Goal: Information Seeking & Learning: Learn about a topic

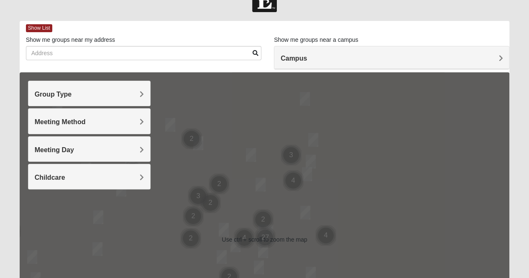
scroll to position [23, 0]
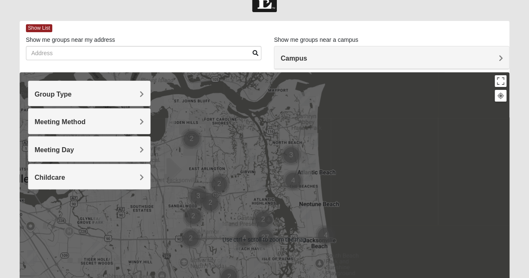
click at [131, 151] on h4 "Meeting Day" at bounding box center [89, 150] width 109 height 8
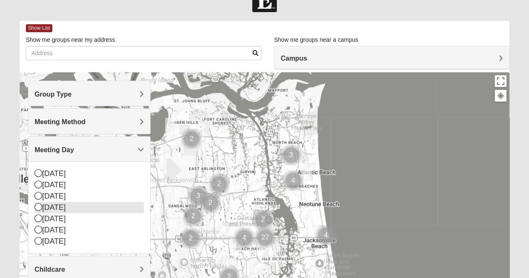
click at [64, 205] on div "[DATE]" at bounding box center [89, 207] width 109 height 11
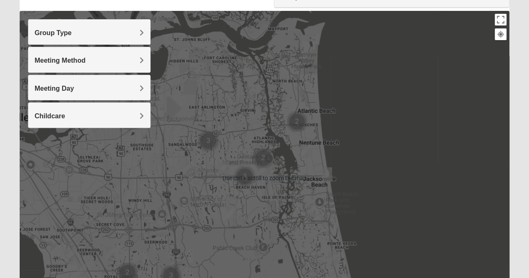
scroll to position [85, 0]
click at [264, 169] on img "Cluster of 2 groups" at bounding box center [263, 158] width 28 height 28
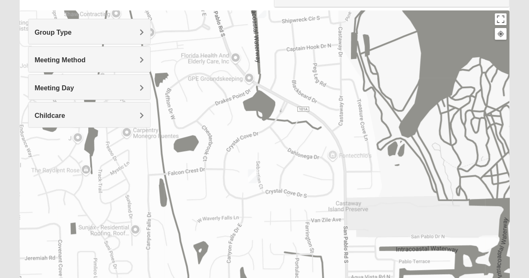
drag, startPoint x: 270, startPoint y: 234, endPoint x: 266, endPoint y: 99, distance: 135.2
click at [266, 99] on div "To navigate, press the arrow keys." at bounding box center [265, 177] width 490 height 335
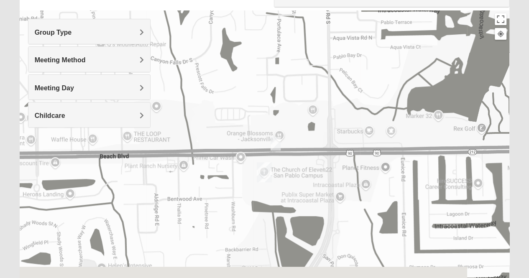
drag, startPoint x: 284, startPoint y: 176, endPoint x: 262, endPoint y: 18, distance: 159.6
click at [262, 18] on div "To navigate, press the arrow keys." at bounding box center [265, 177] width 490 height 335
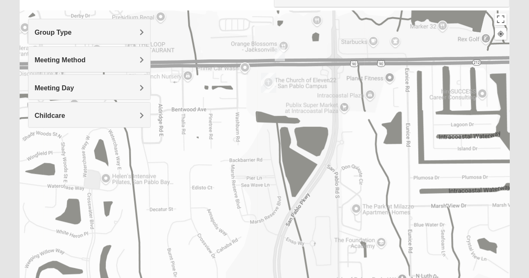
drag, startPoint x: 265, startPoint y: 116, endPoint x: 298, endPoint y: 239, distance: 126.9
click at [298, 239] on div "To navigate, press the arrow keys." at bounding box center [265, 177] width 490 height 335
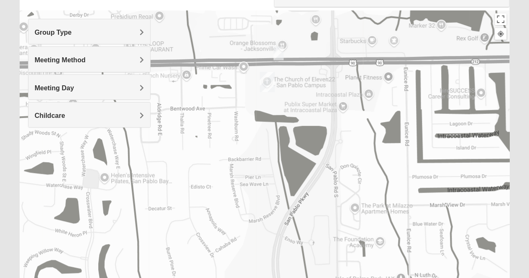
click at [269, 79] on img "San Pablo" at bounding box center [267, 82] width 22 height 27
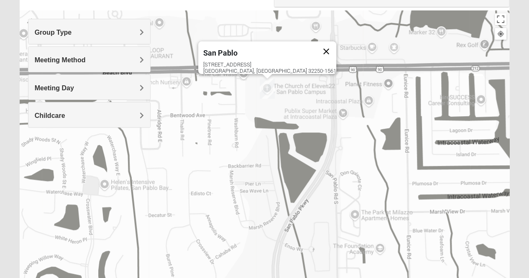
click at [316, 44] on button "Close" at bounding box center [326, 51] width 20 height 20
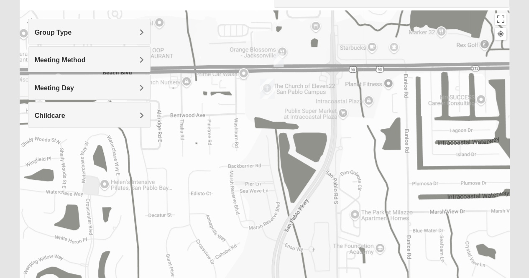
click at [277, 59] on img "On Campus Womens Manfredi 32250" at bounding box center [278, 60] width 17 height 20
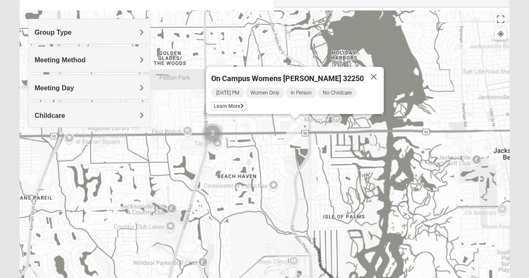
click at [129, 88] on h4 "Meeting Day" at bounding box center [89, 88] width 109 height 8
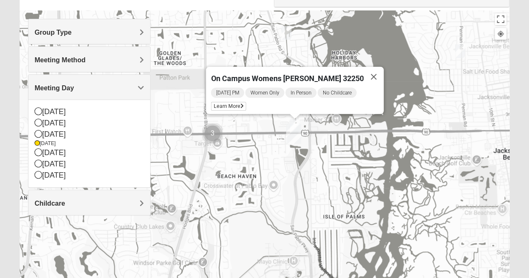
click at [114, 65] on div "Meeting Method" at bounding box center [89, 59] width 122 height 25
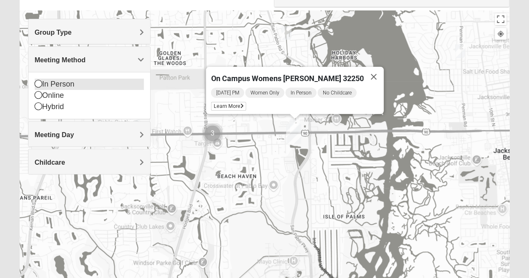
click at [65, 82] on div "In Person" at bounding box center [89, 84] width 109 height 11
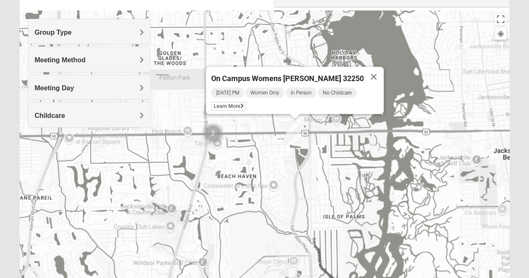
click at [82, 29] on h4 "Group Type" at bounding box center [89, 32] width 109 height 8
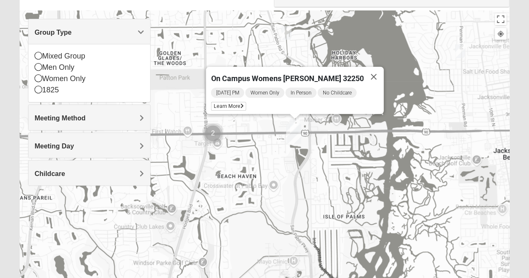
click at [73, 168] on div "Childcare" at bounding box center [89, 173] width 122 height 25
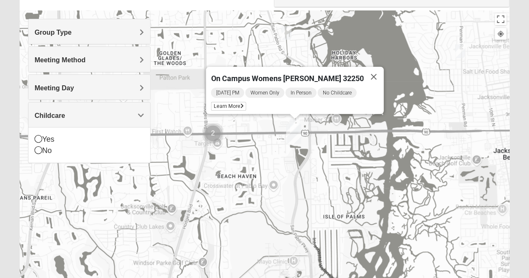
click at [93, 104] on div "Childcare" at bounding box center [89, 114] width 122 height 25
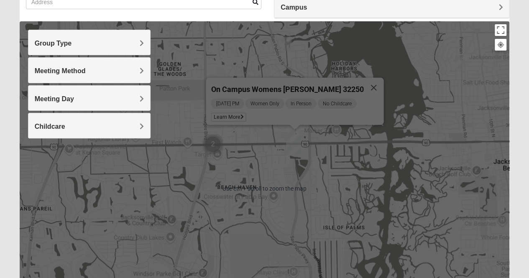
scroll to position [79, 0]
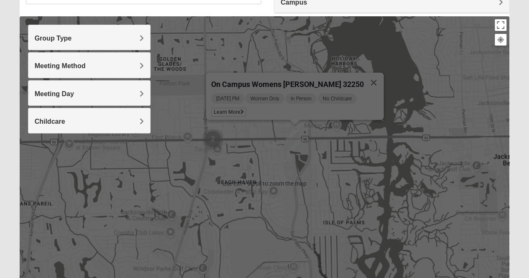
click at [417, 113] on div "On Campus Womens Manfredi 32250 Wednesday PM Women Only In Person No Childcare …" at bounding box center [265, 183] width 490 height 335
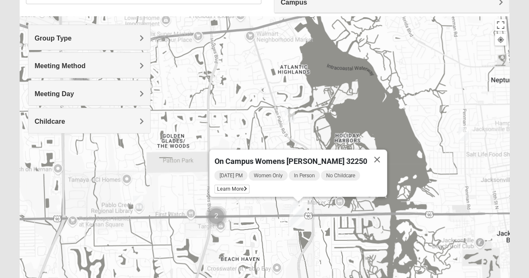
drag, startPoint x: 398, startPoint y: 115, endPoint x: 402, endPoint y: 196, distance: 81.2
click at [402, 196] on div "On Campus Womens Manfredi 32250 Wednesday PM Women Only In Person No Childcare …" at bounding box center [265, 183] width 490 height 335
click at [136, 202] on img "Mens Hamilton 32250" at bounding box center [138, 202] width 17 height 20
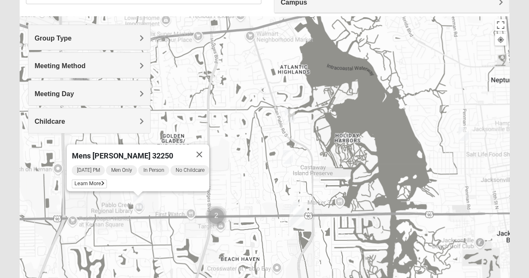
click at [128, 64] on h4 "Meeting Method" at bounding box center [89, 66] width 109 height 8
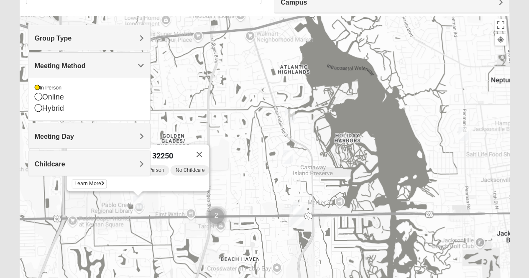
click at [103, 34] on h4 "Group Type" at bounding box center [89, 38] width 109 height 8
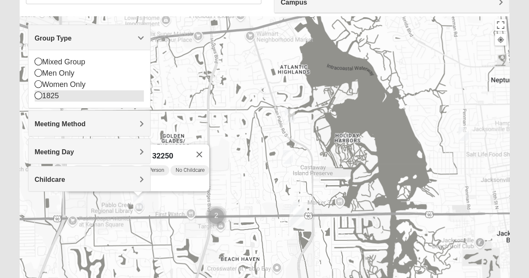
click at [38, 93] on icon at bounding box center [39, 96] width 8 height 8
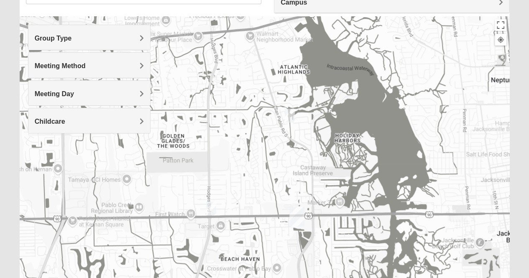
click at [105, 66] on h4 "Meeting Method" at bounding box center [89, 66] width 109 height 8
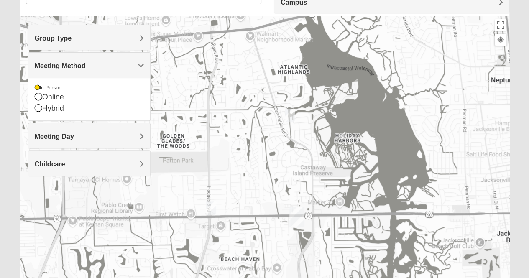
click at [64, 36] on span "Group Type" at bounding box center [53, 38] width 37 height 7
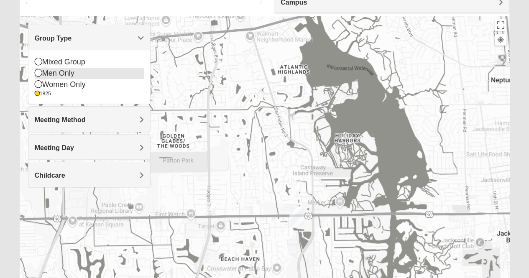
click at [41, 73] on icon at bounding box center [39, 73] width 8 height 8
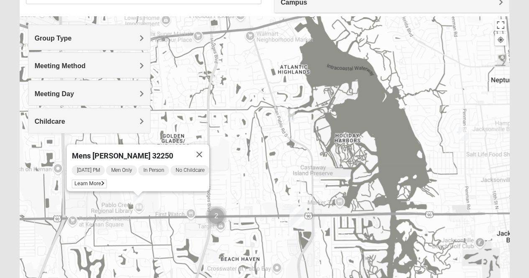
click at [463, 133] on img "Mens Crytzer/Siemion 32250" at bounding box center [463, 134] width 17 height 20
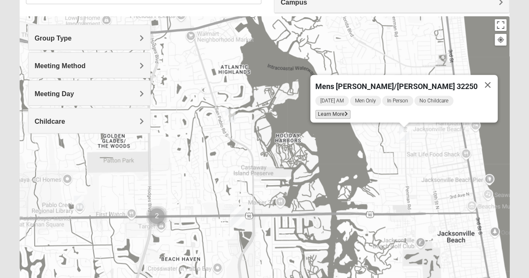
click at [351, 110] on span "Learn More" at bounding box center [332, 114] width 35 height 9
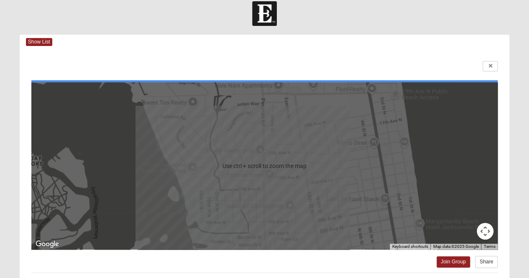
scroll to position [0, 0]
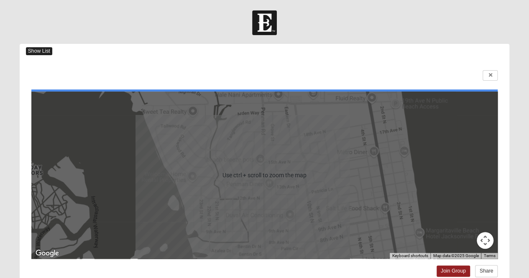
click at [41, 49] on span "Show List" at bounding box center [39, 51] width 26 height 8
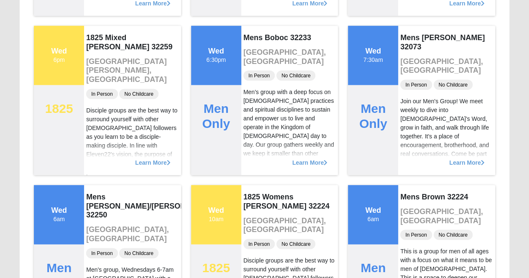
scroll to position [1037, 0]
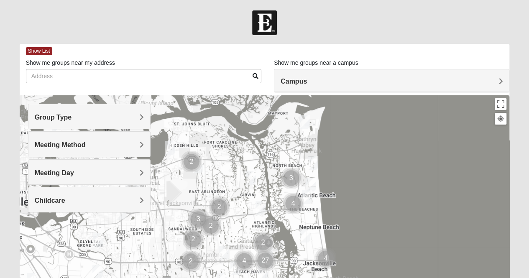
click at [111, 170] on h4 "Meeting Day" at bounding box center [89, 173] width 109 height 8
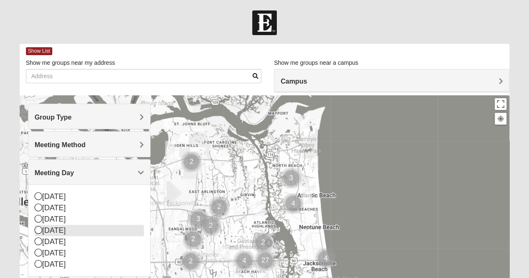
click at [40, 231] on icon at bounding box center [39, 230] width 8 height 8
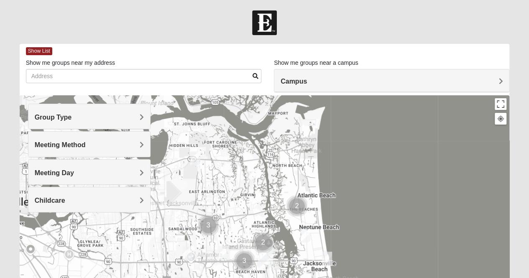
click at [47, 171] on span "Meeting Day" at bounding box center [54, 172] width 39 height 7
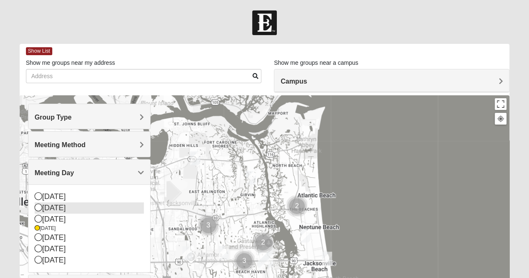
click at [37, 210] on div "[DATE]" at bounding box center [89, 207] width 109 height 11
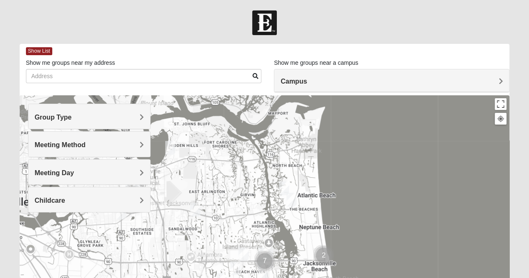
click at [53, 173] on span "Meeting Day" at bounding box center [54, 172] width 39 height 7
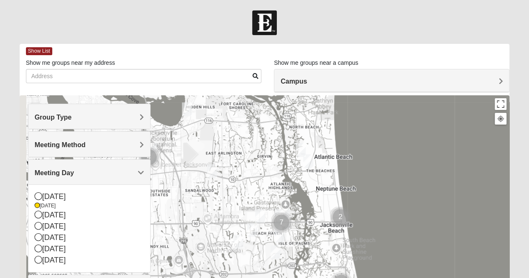
drag, startPoint x: 242, startPoint y: 215, endPoint x: 261, endPoint y: 167, distance: 52.0
click at [261, 167] on div at bounding box center [265, 262] width 490 height 335
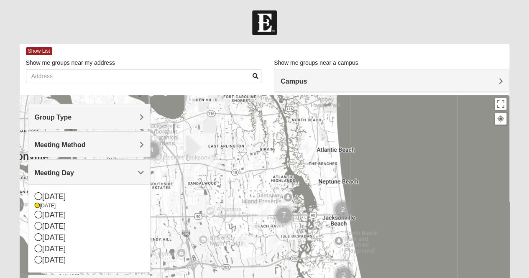
click at [311, 155] on img "1825 Mixed Arola 32233" at bounding box center [310, 154] width 17 height 20
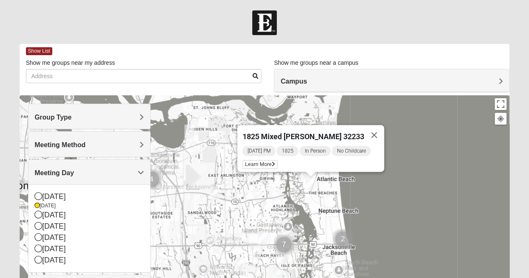
click at [116, 144] on h4 "Meeting Method" at bounding box center [89, 145] width 109 height 8
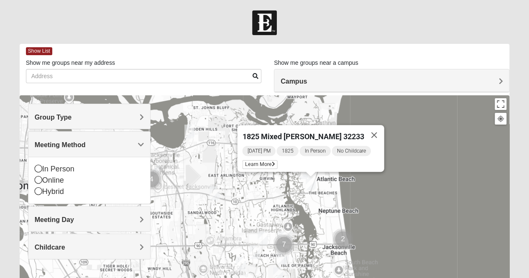
click at [254, 250] on img "1825 Mens Cason 32224" at bounding box center [254, 252] width 17 height 20
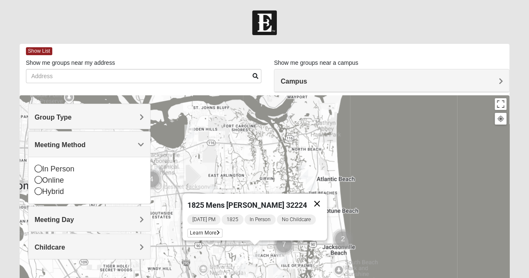
click at [317, 199] on button "Close" at bounding box center [317, 204] width 20 height 20
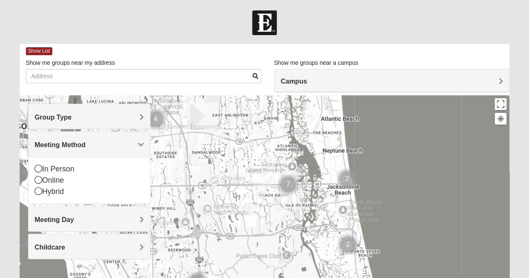
drag, startPoint x: 237, startPoint y: 219, endPoint x: 242, endPoint y: 149, distance: 69.6
click at [242, 149] on div at bounding box center [265, 262] width 490 height 335
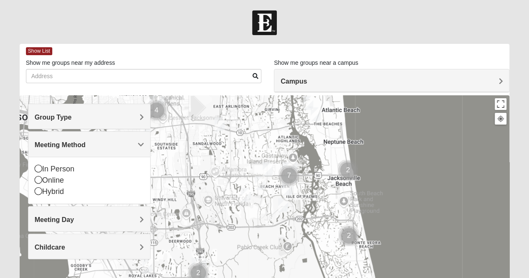
click at [229, 177] on div at bounding box center [265, 262] width 490 height 335
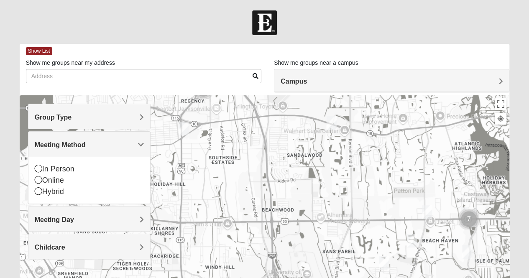
drag, startPoint x: 267, startPoint y: 185, endPoint x: 392, endPoint y: 238, distance: 135.7
click at [392, 238] on div at bounding box center [265, 262] width 490 height 335
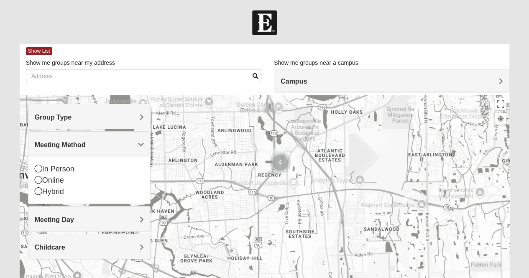
drag, startPoint x: 257, startPoint y: 152, endPoint x: 326, endPoint y: 211, distance: 91.1
click at [326, 211] on div at bounding box center [265, 262] width 490 height 335
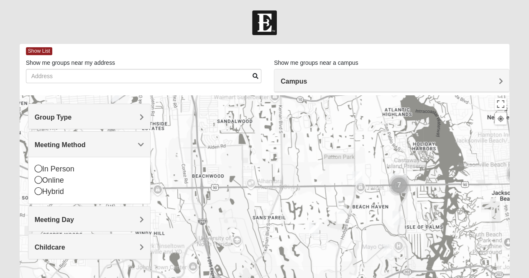
drag, startPoint x: 381, startPoint y: 239, endPoint x: 232, endPoint y: 130, distance: 184.7
click at [232, 130] on div at bounding box center [265, 262] width 490 height 335
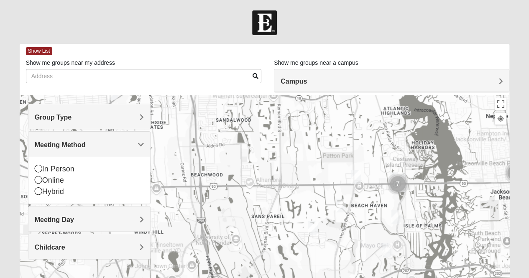
click at [342, 205] on img "1825 Mens Cason 32224" at bounding box center [341, 205] width 17 height 20
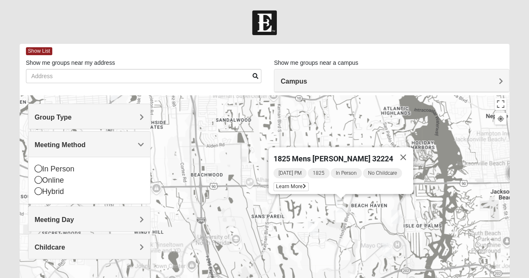
click at [309, 227] on img "Mens Johnson 32224" at bounding box center [313, 228] width 17 height 20
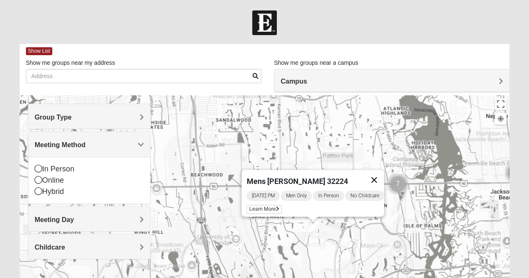
click at [381, 176] on button "Close" at bounding box center [374, 180] width 20 height 20
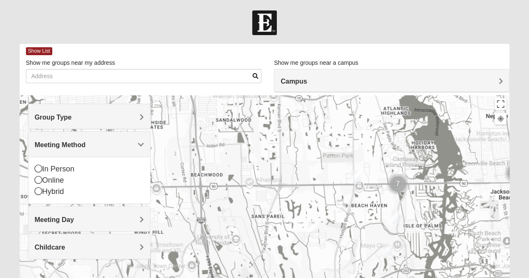
click at [395, 217] on img "Mixed Irish 32224" at bounding box center [396, 217] width 17 height 20
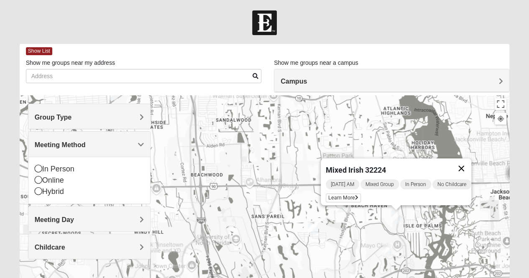
click at [465, 164] on button "Close" at bounding box center [461, 169] width 20 height 20
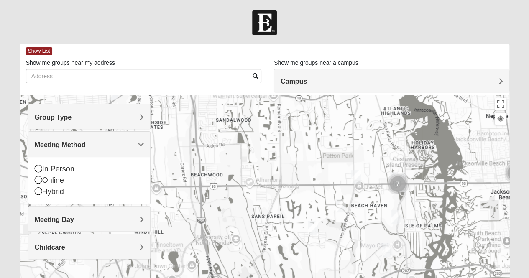
click at [357, 173] on img "Mens Dobson 32224" at bounding box center [356, 177] width 17 height 20
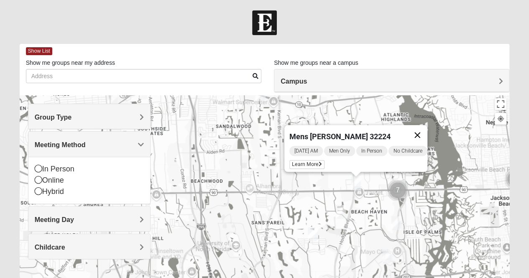
click at [422, 130] on button "Close" at bounding box center [417, 135] width 20 height 20
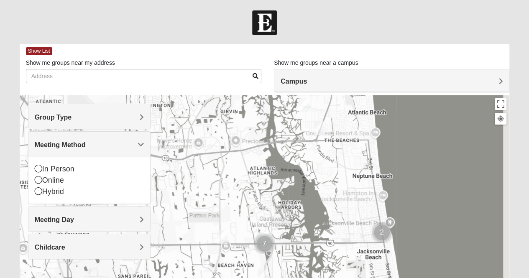
drag, startPoint x: 461, startPoint y: 134, endPoint x: 325, endPoint y: 189, distance: 146.9
click at [325, 189] on div at bounding box center [265, 262] width 490 height 335
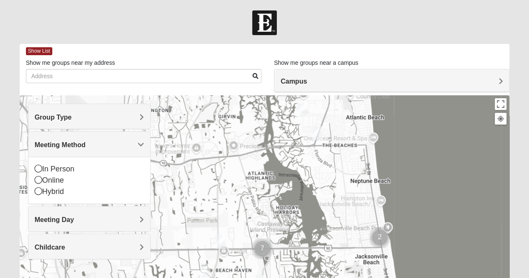
click at [317, 127] on img "1825 Mixed Arola 32233" at bounding box center [317, 133] width 17 height 20
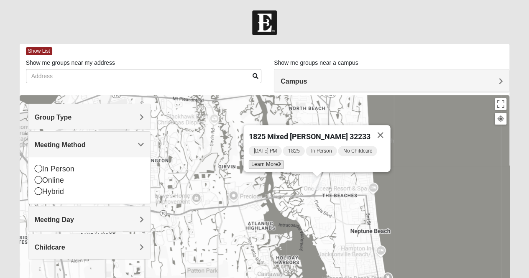
click at [275, 161] on span "Learn More" at bounding box center [265, 164] width 35 height 9
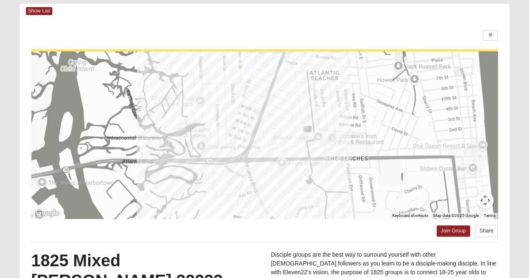
scroll to position [39, 0]
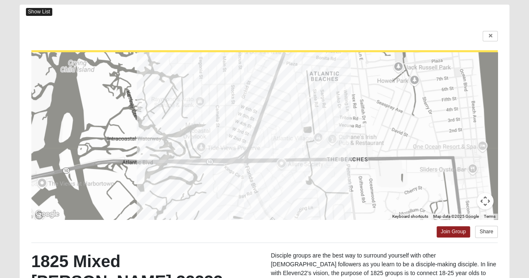
click at [42, 11] on span "Show List" at bounding box center [39, 12] width 26 height 8
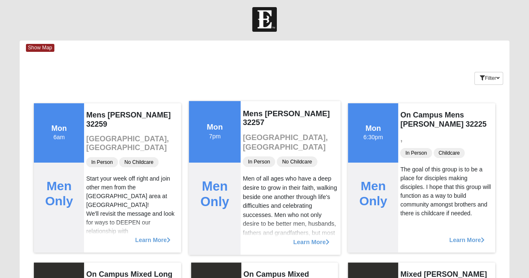
scroll to position [0, 0]
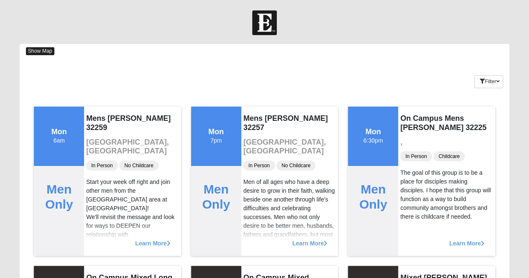
click at [45, 53] on span "Show Map" at bounding box center [40, 51] width 28 height 8
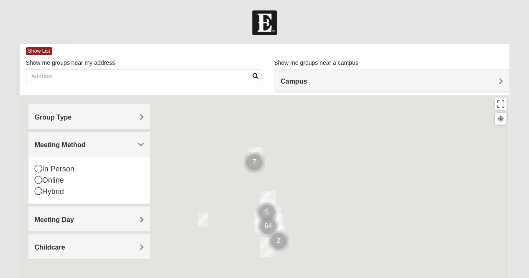
click at [88, 114] on h4 "Group Type" at bounding box center [89, 117] width 109 height 8
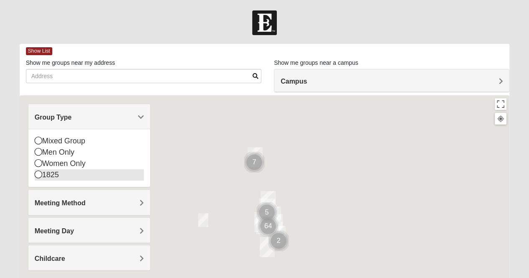
click at [50, 171] on div "1825" at bounding box center [89, 174] width 109 height 11
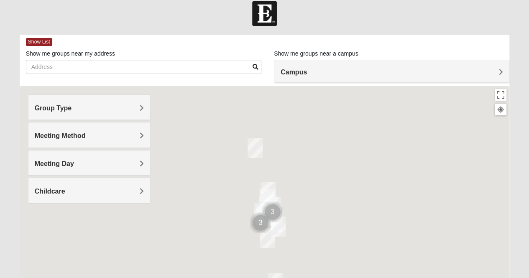
scroll to position [16, 0]
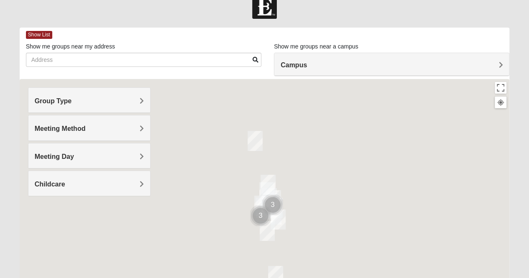
click at [98, 125] on h4 "Meeting Method" at bounding box center [89, 129] width 109 height 8
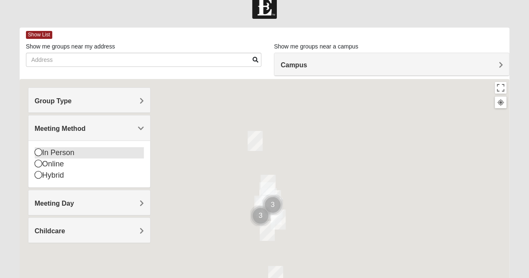
drag, startPoint x: 40, startPoint y: 164, endPoint x: 69, endPoint y: 151, distance: 32.0
click at [69, 151] on div "In Person Online Hybrid" at bounding box center [89, 164] width 109 height 34
click at [38, 153] on icon at bounding box center [39, 152] width 8 height 8
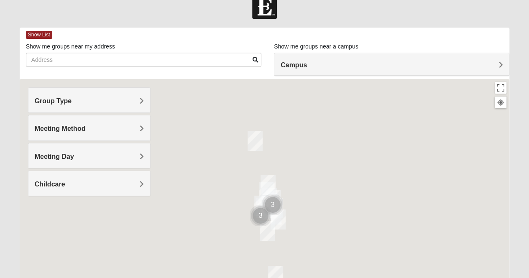
click at [84, 160] on div "Meeting Day" at bounding box center [89, 155] width 122 height 25
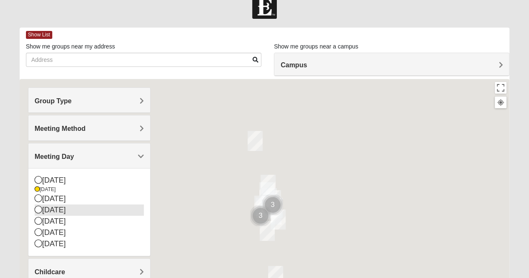
click at [40, 209] on icon at bounding box center [39, 210] width 8 height 8
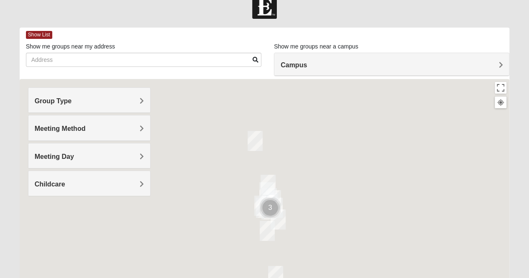
click at [93, 180] on h4 "Childcare" at bounding box center [89, 184] width 109 height 8
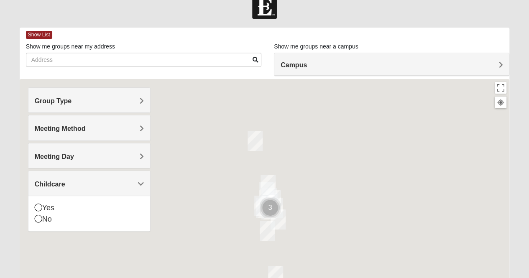
click at [93, 180] on h4 "Childcare" at bounding box center [89, 184] width 109 height 8
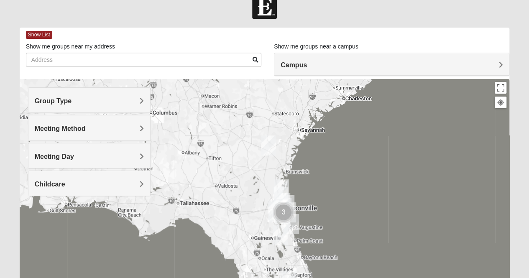
drag, startPoint x: 250, startPoint y: 154, endPoint x: 264, endPoint y: 157, distance: 13.8
click at [264, 157] on img "Jesup" at bounding box center [269, 145] width 22 height 27
click at [259, 195] on div "To navigate, press the arrow keys." at bounding box center [265, 246] width 490 height 335
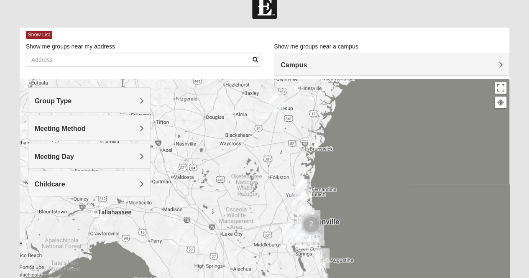
click at [282, 218] on img "Orange Park" at bounding box center [290, 231] width 22 height 27
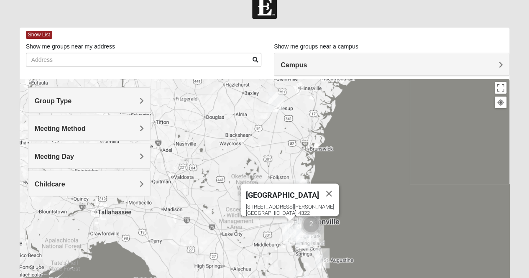
click at [282, 218] on img "Orange Park" at bounding box center [290, 231] width 22 height 27
click at [319, 184] on button "Close" at bounding box center [329, 194] width 20 height 20
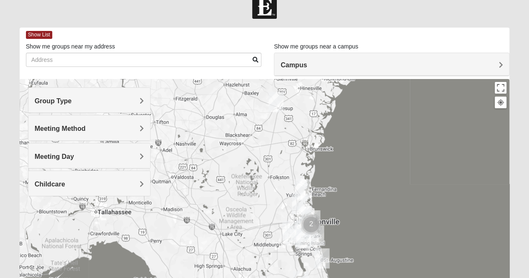
click at [289, 213] on img "North Jax" at bounding box center [300, 204] width 22 height 27
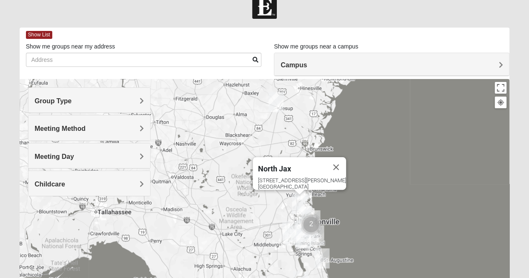
click at [268, 209] on div "To navigate, press the arrow keys. North Jax [STREET_ADDRESS][PERSON_NAME]" at bounding box center [265, 246] width 490 height 335
click at [268, 209] on div "North Jax [STREET_ADDRESS][PERSON_NAME]" at bounding box center [265, 246] width 490 height 335
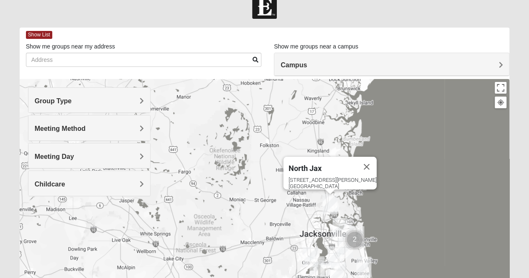
click at [274, 225] on div "North Jax [STREET_ADDRESS][PERSON_NAME]" at bounding box center [265, 246] width 490 height 335
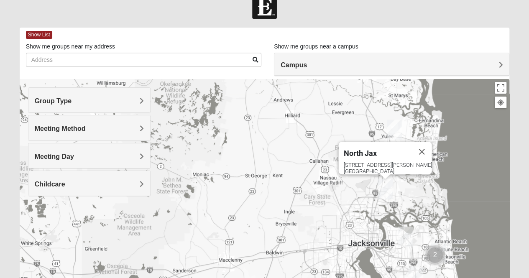
click at [302, 223] on div "North Jax [STREET_ADDRESS][PERSON_NAME]" at bounding box center [265, 246] width 490 height 335
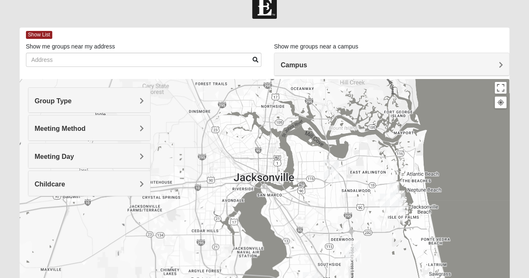
drag, startPoint x: 372, startPoint y: 230, endPoint x: 189, endPoint y: 142, distance: 203.2
click at [189, 142] on div "North Jax [STREET_ADDRESS][PERSON_NAME]" at bounding box center [265, 246] width 490 height 335
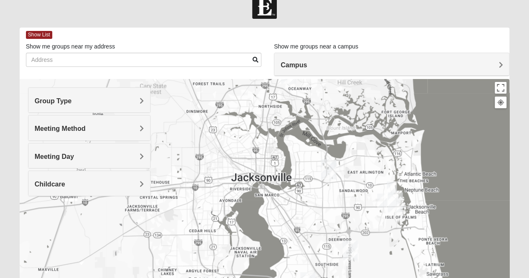
click at [391, 184] on img "1825 Womens Stewart 32224" at bounding box center [392, 188] width 17 height 20
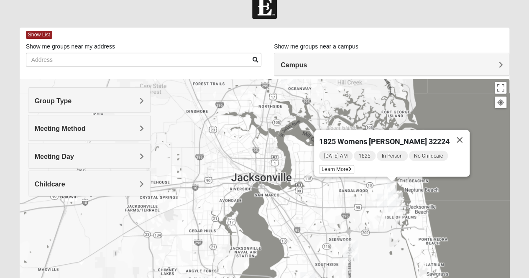
click at [384, 197] on img "San Pablo" at bounding box center [395, 202] width 22 height 27
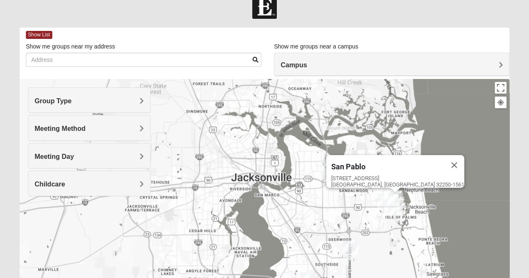
click at [382, 198] on img "1825 Womens Annis/Ferguson 32246" at bounding box center [382, 200] width 17 height 20
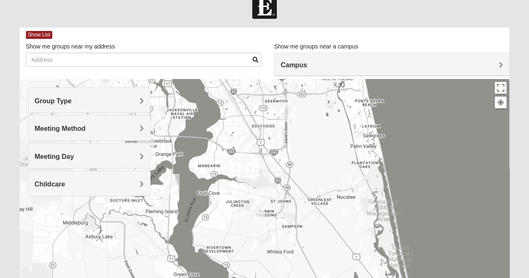
drag, startPoint x: 349, startPoint y: 219, endPoint x: 296, endPoint y: 77, distance: 152.1
click at [296, 77] on div "Show List Loading Groups Keywords Filter Additional Filters Campus [GEOGRAPHIC_…" at bounding box center [265, 221] width 490 height 386
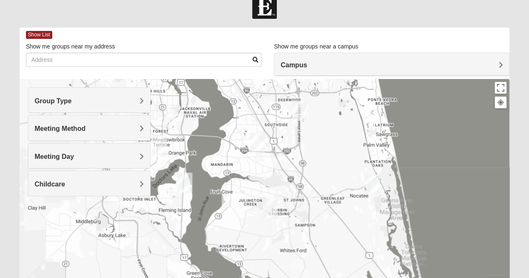
click at [228, 195] on img "1825 Mixed Faletra 32259" at bounding box center [226, 201] width 17 height 20
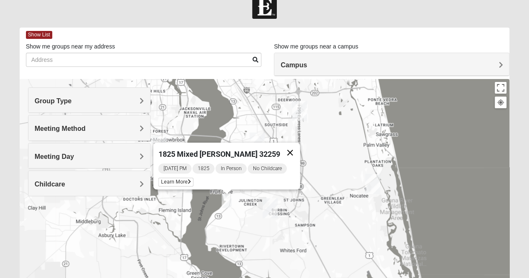
click at [293, 147] on button "Close" at bounding box center [290, 153] width 20 height 20
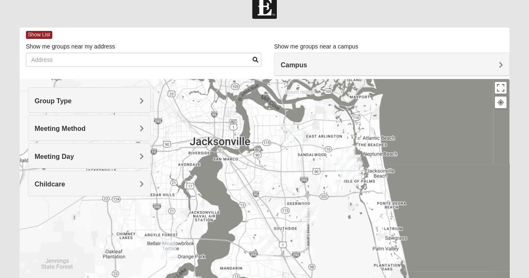
drag, startPoint x: 241, startPoint y: 108, endPoint x: 251, endPoint y: 213, distance: 105.4
click at [251, 213] on div at bounding box center [265, 246] width 490 height 335
click at [91, 132] on h4 "Meeting Method" at bounding box center [89, 129] width 109 height 8
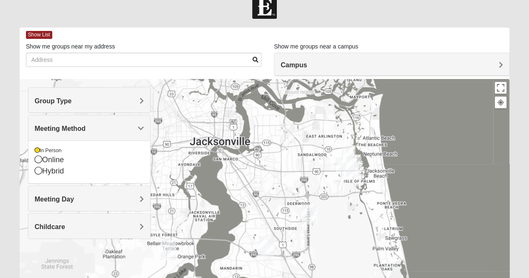
click at [88, 104] on h4 "Group Type" at bounding box center [89, 101] width 109 height 8
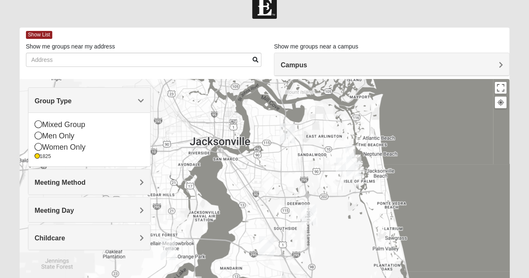
click at [86, 211] on h4 "Meeting Day" at bounding box center [89, 211] width 109 height 8
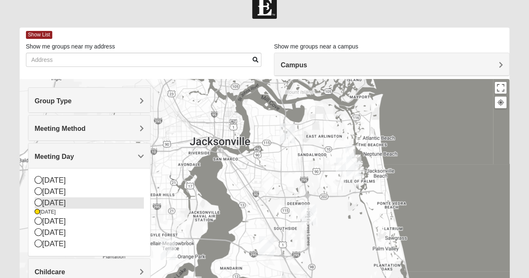
click at [40, 203] on icon at bounding box center [39, 203] width 8 height 8
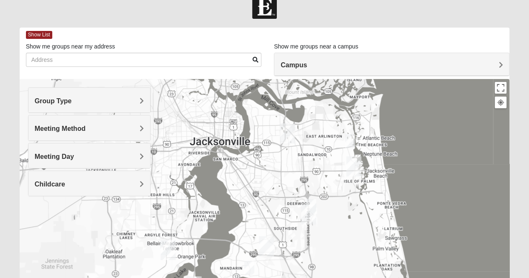
click at [351, 139] on img "1825 Womens Carkhuff 32224" at bounding box center [350, 141] width 17 height 20
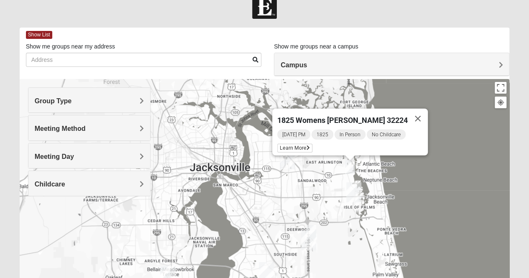
click at [310, 227] on img "Baymeadows" at bounding box center [309, 240] width 22 height 27
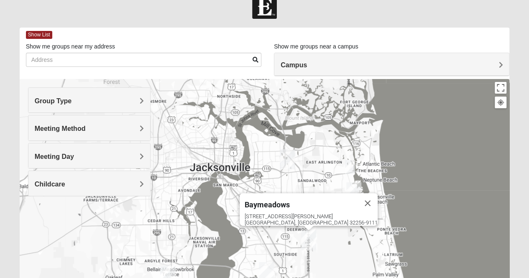
click at [315, 229] on img "Baymeadows" at bounding box center [309, 240] width 22 height 27
click at [358, 193] on button "Close" at bounding box center [368, 203] width 20 height 20
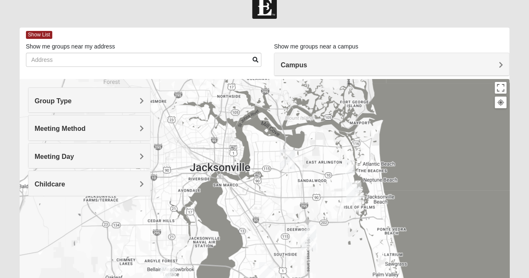
click at [338, 219] on div "To navigate, press the arrow keys." at bounding box center [265, 246] width 490 height 335
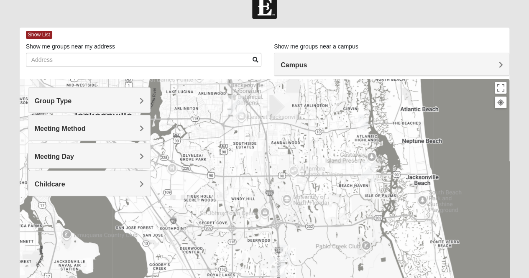
click at [286, 248] on img "1825 Mixed Logue 32256" at bounding box center [285, 251] width 17 height 20
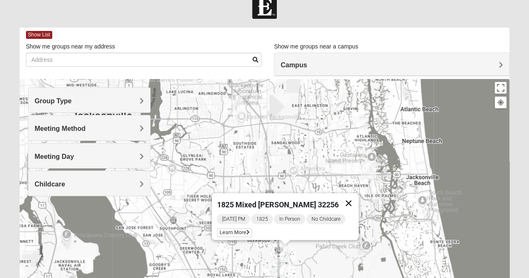
click at [345, 199] on button "Close" at bounding box center [348, 203] width 20 height 20
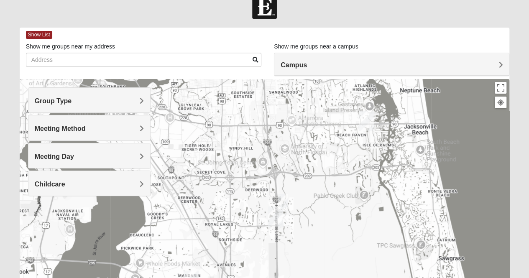
drag, startPoint x: 238, startPoint y: 227, endPoint x: 230, endPoint y: 167, distance: 60.7
click at [230, 167] on div at bounding box center [265, 246] width 490 height 335
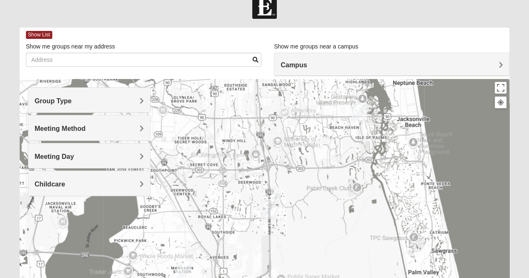
click at [277, 192] on img "1825 Mixed Logue 32256" at bounding box center [276, 193] width 17 height 20
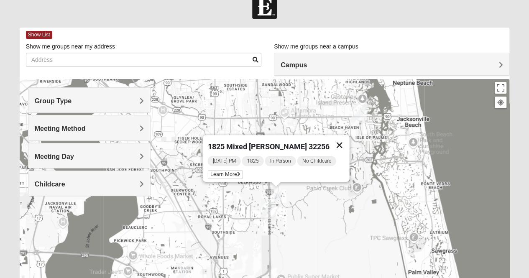
click at [336, 140] on button "Close" at bounding box center [339, 145] width 20 height 20
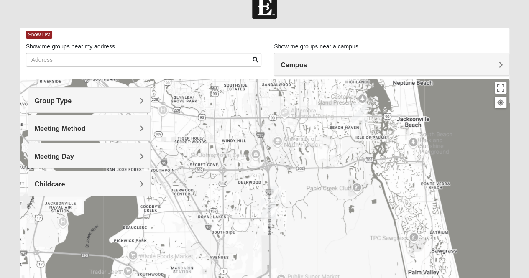
click at [97, 121] on div "Meeting Method" at bounding box center [89, 127] width 122 height 25
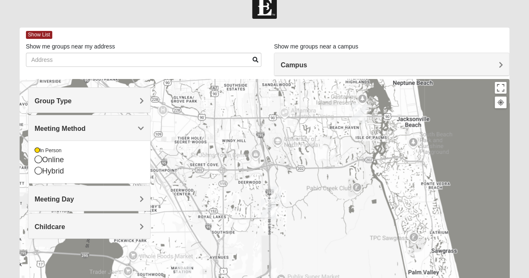
click at [97, 121] on div "Meeting Method" at bounding box center [89, 127] width 122 height 25
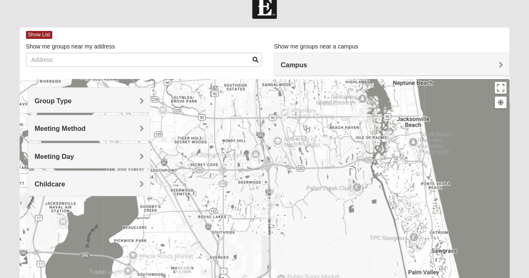
click at [85, 158] on h4 "Meeting Day" at bounding box center [89, 157] width 109 height 8
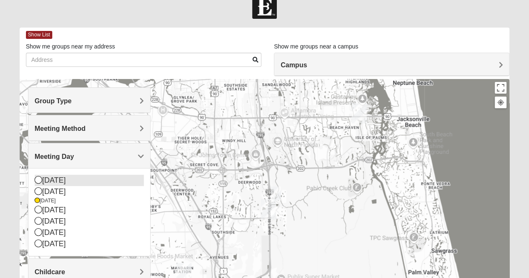
click at [38, 179] on icon at bounding box center [39, 180] width 8 height 8
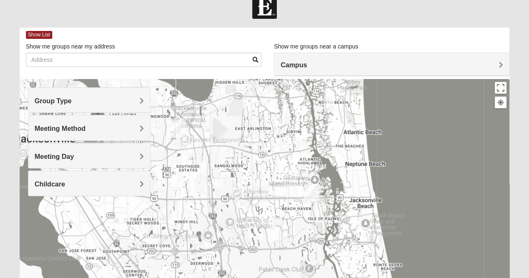
drag, startPoint x: 281, startPoint y: 131, endPoint x: 230, endPoint y: 215, distance: 98.5
click at [230, 215] on div at bounding box center [265, 246] width 490 height 335
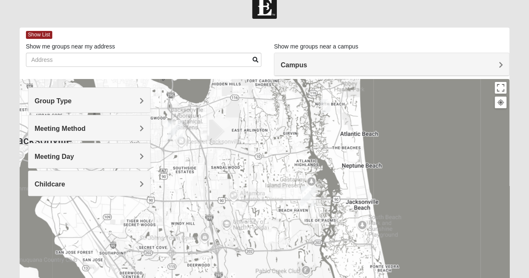
click at [327, 105] on img "1825 Mixed Curry 32233" at bounding box center [325, 106] width 17 height 20
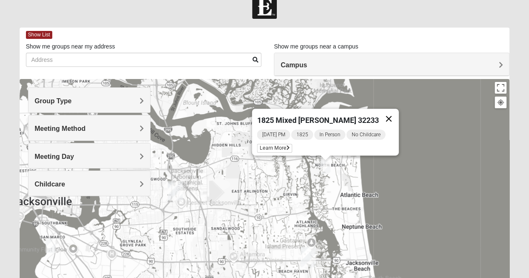
click at [385, 112] on button "Close" at bounding box center [389, 119] width 20 height 20
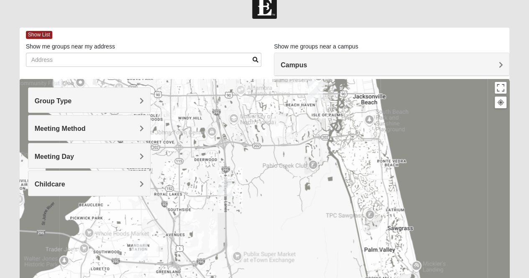
drag, startPoint x: 233, startPoint y: 230, endPoint x: 240, endPoint y: 61, distance: 168.3
click at [240, 61] on div "Show List Loading Groups Keywords Filter Additional Filters Campus [GEOGRAPHIC_…" at bounding box center [265, 221] width 490 height 386
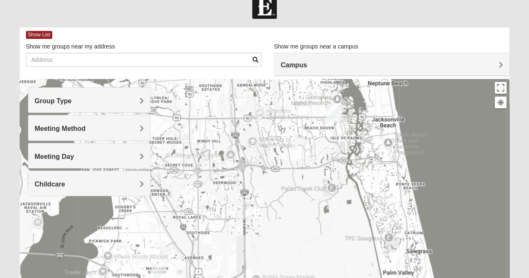
drag, startPoint x: 283, startPoint y: 207, endPoint x: 307, endPoint y: 256, distance: 54.2
click at [307, 256] on div at bounding box center [265, 246] width 490 height 335
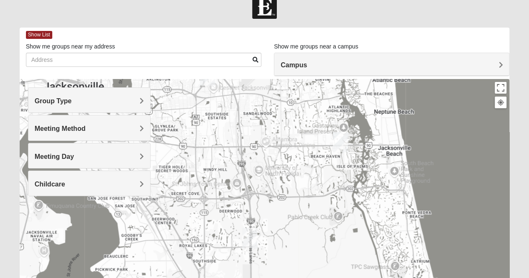
click at [94, 100] on h4 "Group Type" at bounding box center [89, 101] width 109 height 8
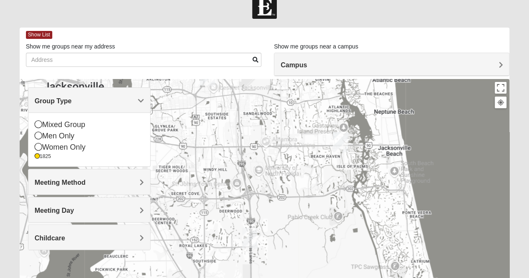
click at [72, 182] on span "Meeting Method" at bounding box center [60, 182] width 51 height 7
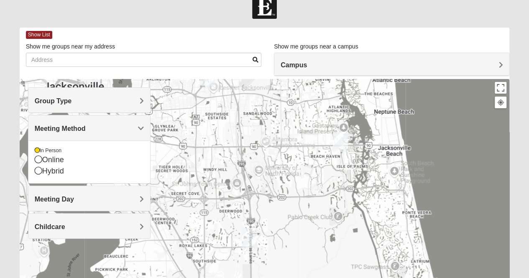
click at [84, 195] on h4 "Meeting Day" at bounding box center [89, 199] width 109 height 8
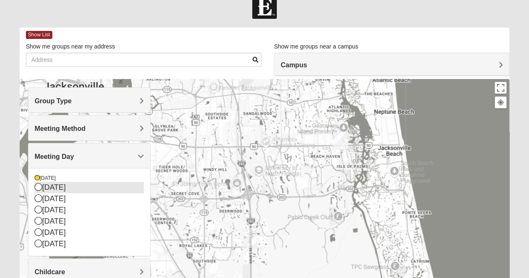
click at [39, 188] on icon at bounding box center [39, 187] width 8 height 8
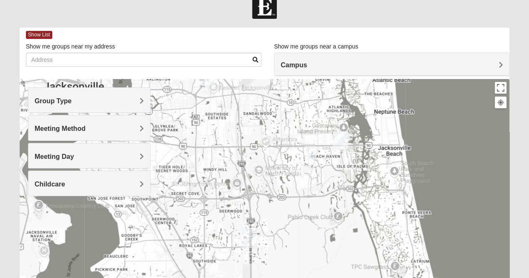
click at [368, 166] on div at bounding box center [265, 246] width 490 height 335
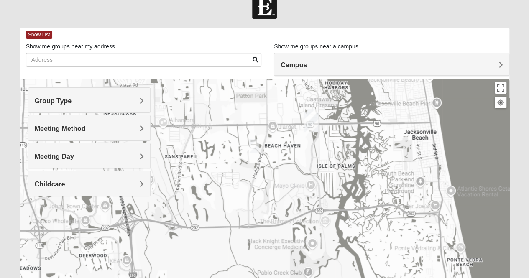
click at [343, 154] on div at bounding box center [265, 246] width 490 height 335
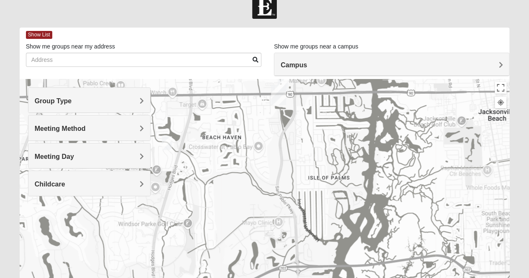
click at [285, 83] on img "San Pablo" at bounding box center [279, 95] width 22 height 27
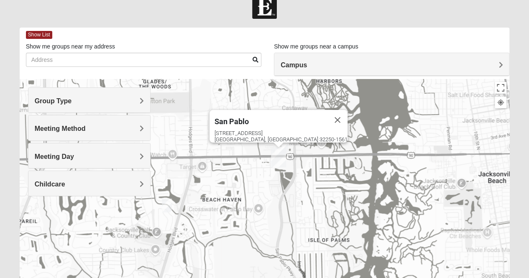
click at [285, 144] on img "San Pablo" at bounding box center [279, 157] width 22 height 27
click at [328, 112] on button "Close" at bounding box center [338, 120] width 20 height 20
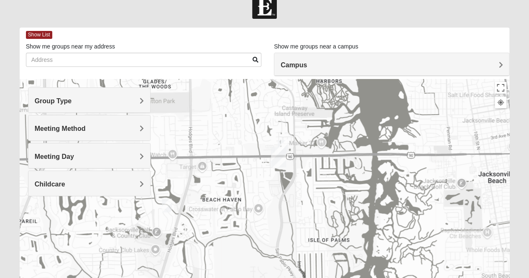
click at [286, 141] on img "1825 Mens Chandler/Johnson 32250" at bounding box center [282, 147] width 17 height 20
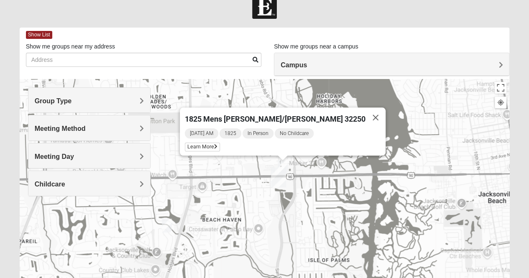
click at [166, 224] on img "1825 Mens Cason 32224" at bounding box center [167, 225] width 17 height 20
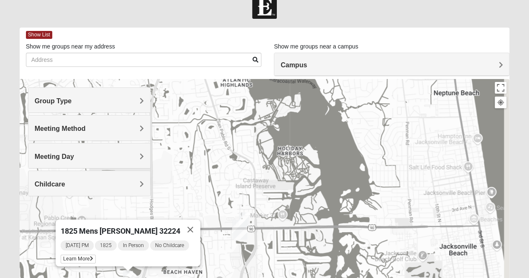
drag, startPoint x: 210, startPoint y: 153, endPoint x: 143, endPoint y: 220, distance: 95.2
click at [143, 220] on div "1825 Mens [PERSON_NAME] 32224 [DATE] PM 1825 In Person No Childcare Learn More" at bounding box center [265, 246] width 490 height 335
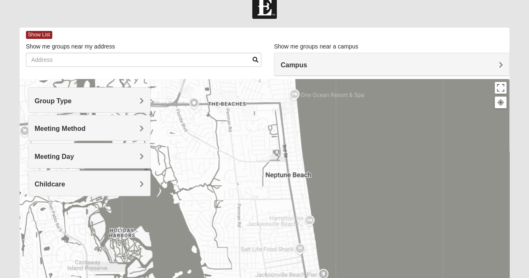
drag, startPoint x: 241, startPoint y: 160, endPoint x: 266, endPoint y: 176, distance: 29.7
click at [266, 176] on div "1825 Mens [PERSON_NAME] 32224 [DATE] PM 1825 In Person No Childcare Learn More" at bounding box center [265, 246] width 490 height 335
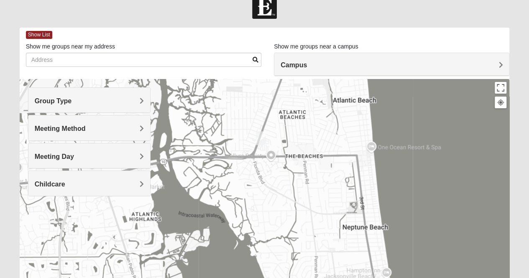
click at [261, 137] on img "1825 Mixed Arola 32233" at bounding box center [261, 138] width 17 height 20
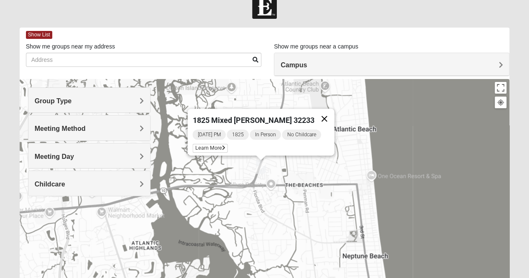
click at [319, 113] on button "Close" at bounding box center [324, 119] width 20 height 20
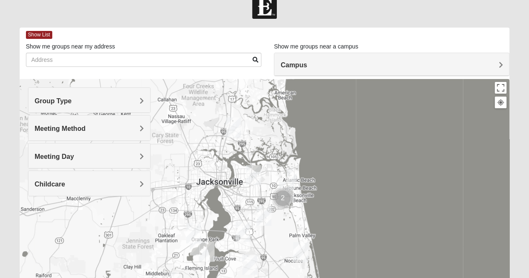
click at [109, 160] on div "Meeting Day" at bounding box center [89, 155] width 122 height 25
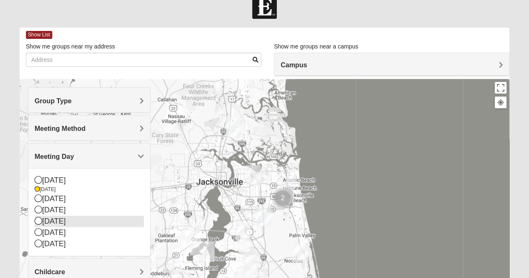
click at [39, 222] on icon at bounding box center [39, 221] width 8 height 8
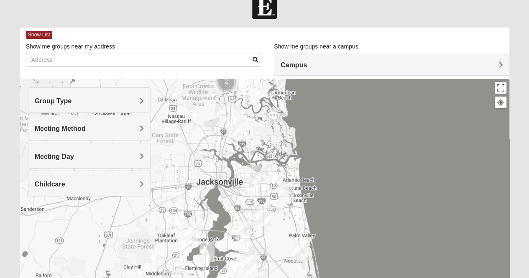
click at [273, 196] on div at bounding box center [265, 246] width 490 height 335
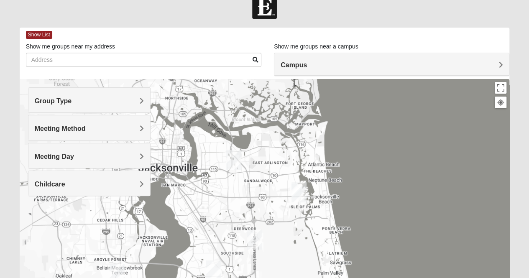
click at [273, 196] on div at bounding box center [265, 246] width 490 height 335
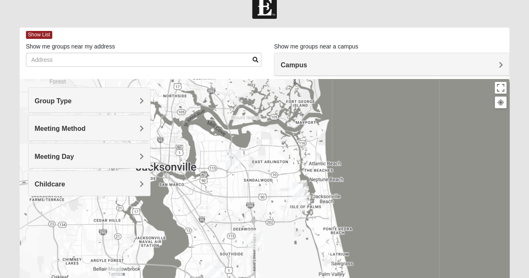
click at [273, 196] on div at bounding box center [265, 246] width 490 height 335
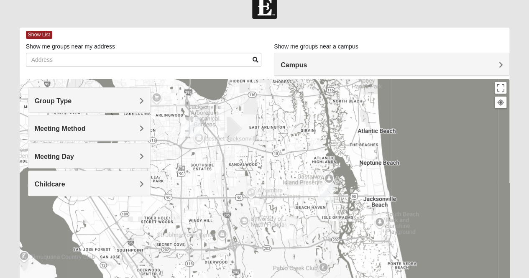
click at [273, 196] on div at bounding box center [265, 246] width 490 height 335
click at [311, 201] on div at bounding box center [265, 246] width 490 height 335
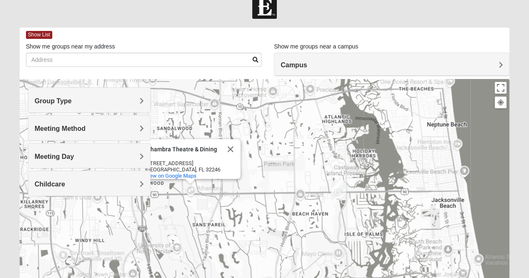
click at [314, 207] on div "[GEOGRAPHIC_DATA] & Dining [GEOGRAPHIC_DATA] & Dining [STREET_ADDRESS] View on …" at bounding box center [265, 246] width 490 height 335
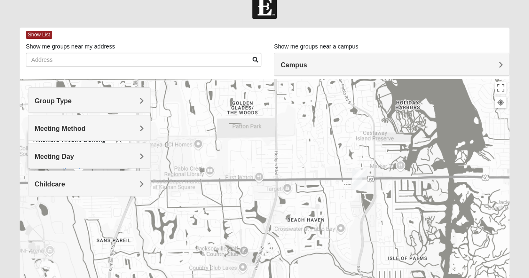
click at [314, 207] on div "[GEOGRAPHIC_DATA] & Dining [GEOGRAPHIC_DATA] & Dining [STREET_ADDRESS] View on …" at bounding box center [265, 246] width 490 height 335
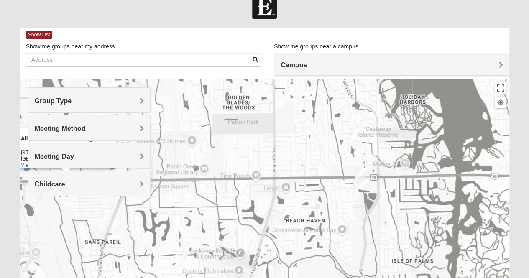
click at [314, 207] on div "[GEOGRAPHIC_DATA] & Dining [GEOGRAPHIC_DATA] & Dining [STREET_ADDRESS] View on …" at bounding box center [265, 246] width 490 height 335
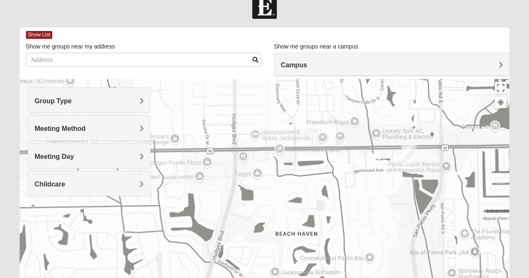
click at [314, 207] on div "[GEOGRAPHIC_DATA] & Dining [GEOGRAPHIC_DATA] & Dining [STREET_ADDRESS] View on …" at bounding box center [265, 246] width 490 height 335
drag, startPoint x: 397, startPoint y: 194, endPoint x: 361, endPoint y: 238, distance: 57.0
click at [361, 238] on div "[GEOGRAPHIC_DATA] & Dining [GEOGRAPHIC_DATA] & Dining [STREET_ADDRESS] View on …" at bounding box center [265, 246] width 490 height 335
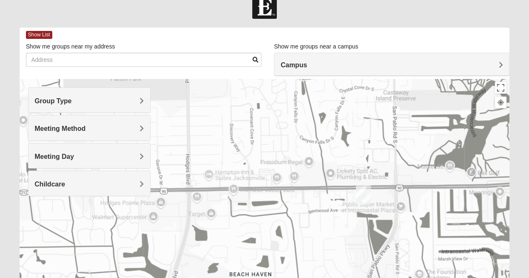
click at [379, 202] on div "[GEOGRAPHIC_DATA] & Dining [GEOGRAPHIC_DATA] & Dining [STREET_ADDRESS] View on …" at bounding box center [265, 246] width 490 height 335
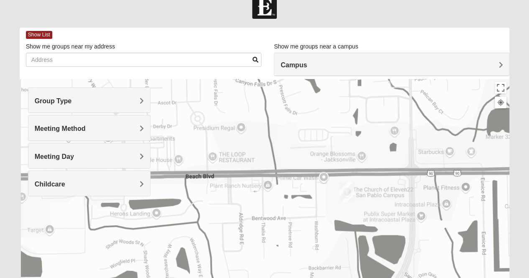
click at [379, 202] on div "[GEOGRAPHIC_DATA] & Dining [GEOGRAPHIC_DATA] & Dining [STREET_ADDRESS] View on …" at bounding box center [265, 246] width 490 height 335
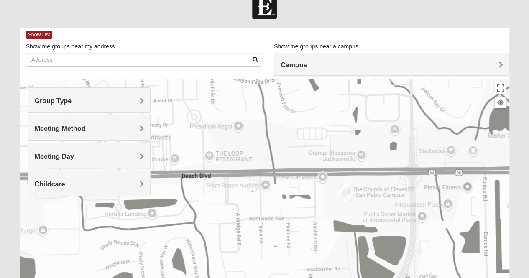
click at [379, 202] on div "[GEOGRAPHIC_DATA] & Dining [GEOGRAPHIC_DATA] & Dining [STREET_ADDRESS] View on …" at bounding box center [265, 246] width 490 height 335
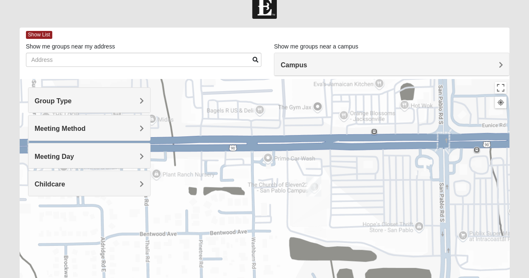
click at [379, 202] on div "[GEOGRAPHIC_DATA] & Dining [GEOGRAPHIC_DATA] & Dining [STREET_ADDRESS] View on …" at bounding box center [265, 246] width 490 height 335
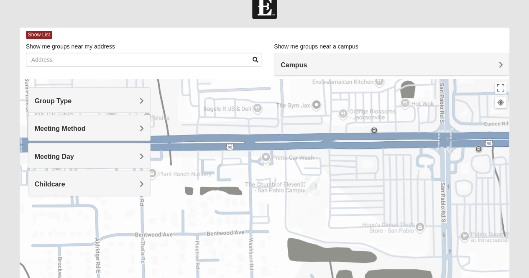
click at [379, 202] on div "[GEOGRAPHIC_DATA] & Dining [GEOGRAPHIC_DATA] & Dining [STREET_ADDRESS] View on …" at bounding box center [265, 246] width 490 height 335
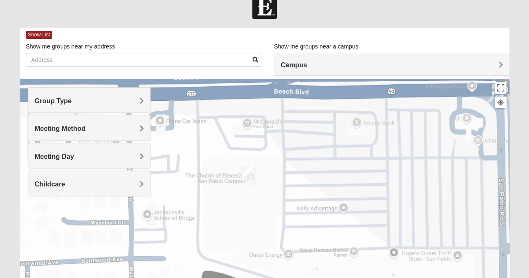
click at [379, 202] on div "[GEOGRAPHIC_DATA] & Dining [GEOGRAPHIC_DATA] & Dining [STREET_ADDRESS] View on …" at bounding box center [265, 246] width 490 height 335
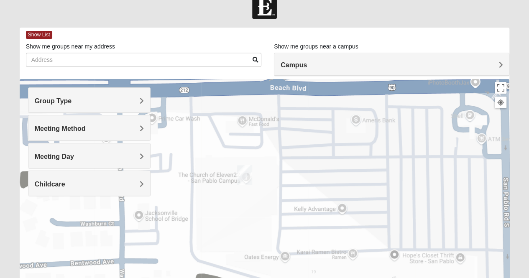
click at [379, 202] on div "[GEOGRAPHIC_DATA] & Dining [GEOGRAPHIC_DATA] & Dining [STREET_ADDRESS] View on …" at bounding box center [265, 246] width 490 height 335
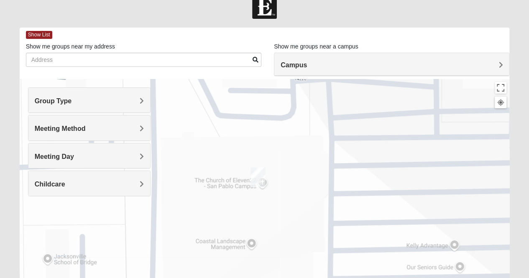
drag, startPoint x: 235, startPoint y: 198, endPoint x: 389, endPoint y: 223, distance: 156.0
click at [389, 223] on div "[GEOGRAPHIC_DATA] & Dining [GEOGRAPHIC_DATA] & Dining [STREET_ADDRESS] View on …" at bounding box center [265, 246] width 490 height 335
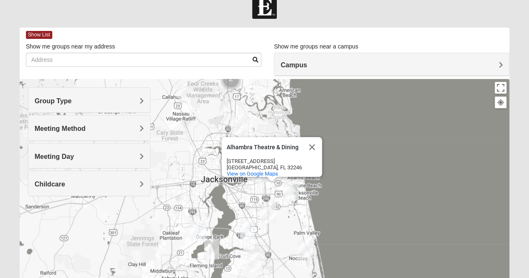
click at [96, 147] on div "Meeting Day" at bounding box center [89, 155] width 122 height 25
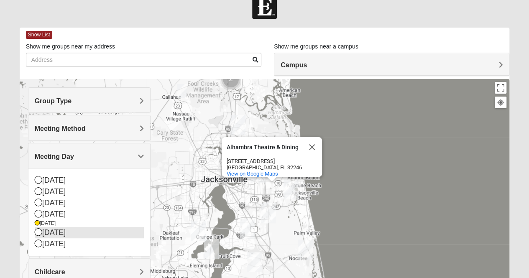
click at [41, 233] on icon at bounding box center [39, 232] width 8 height 8
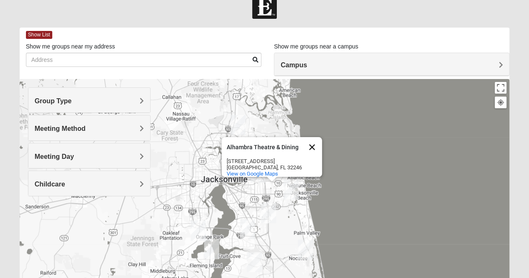
click at [310, 138] on button "Close" at bounding box center [312, 147] width 20 height 20
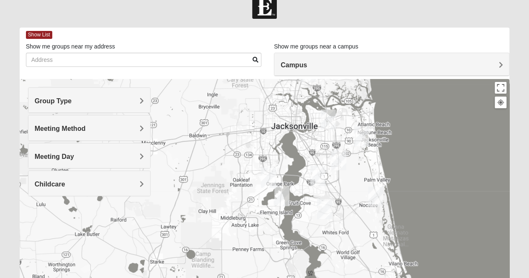
drag, startPoint x: 194, startPoint y: 185, endPoint x: 244, endPoint y: 142, distance: 66.1
click at [244, 142] on div at bounding box center [265, 246] width 490 height 335
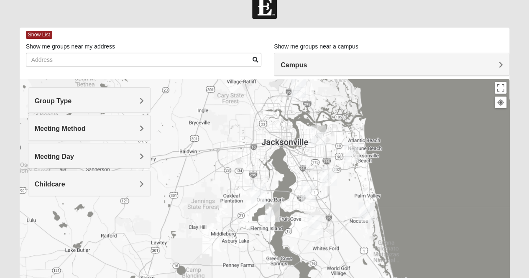
click at [109, 157] on h4 "Meeting Day" at bounding box center [89, 157] width 109 height 8
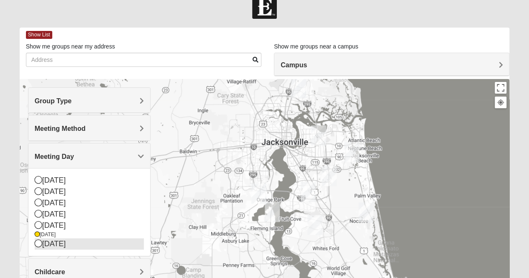
click at [37, 245] on icon at bounding box center [39, 244] width 8 height 8
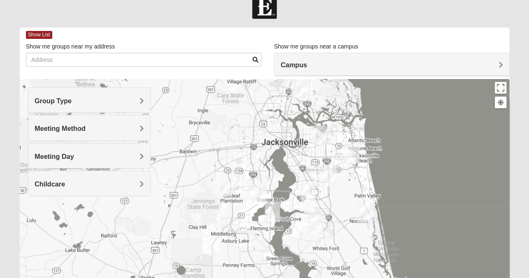
click at [339, 157] on img "1825 Womens Brunetti 32224" at bounding box center [339, 159] width 17 height 20
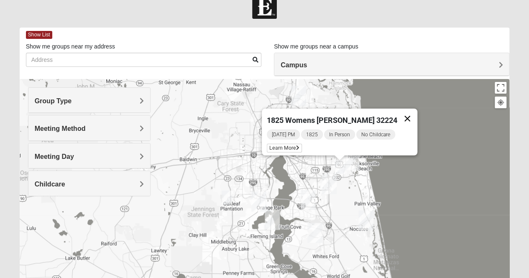
click at [402, 111] on button "Close" at bounding box center [407, 119] width 20 height 20
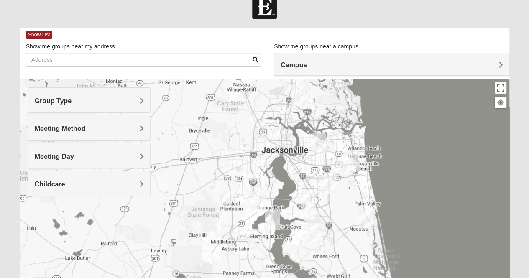
click at [90, 153] on h4 "Meeting Day" at bounding box center [89, 157] width 109 height 8
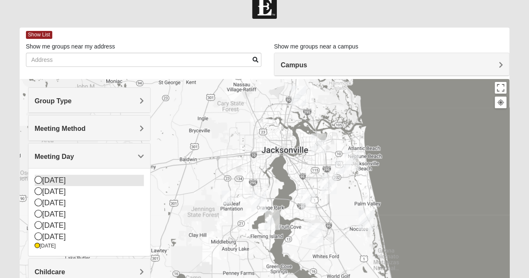
click at [38, 180] on icon at bounding box center [39, 180] width 8 height 8
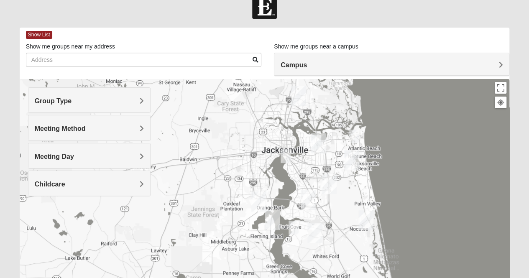
click at [356, 136] on img "1825 Mixed Curry 32233" at bounding box center [354, 136] width 17 height 20
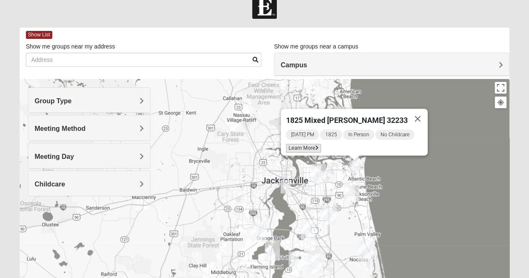
click at [308, 144] on span "Learn More" at bounding box center [303, 148] width 35 height 9
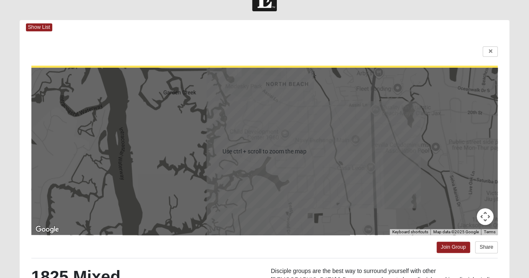
scroll to position [0, 0]
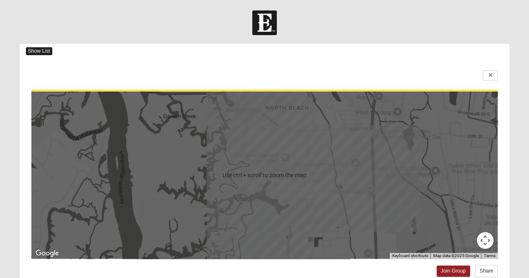
click at [37, 49] on span "Show List" at bounding box center [39, 51] width 26 height 8
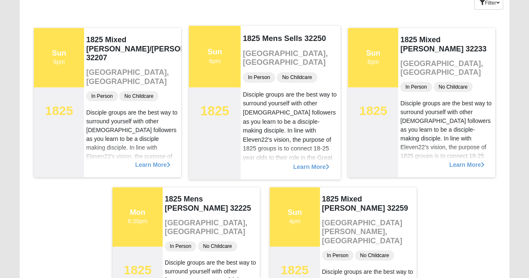
scroll to position [78, 0]
